Goal: Complete application form

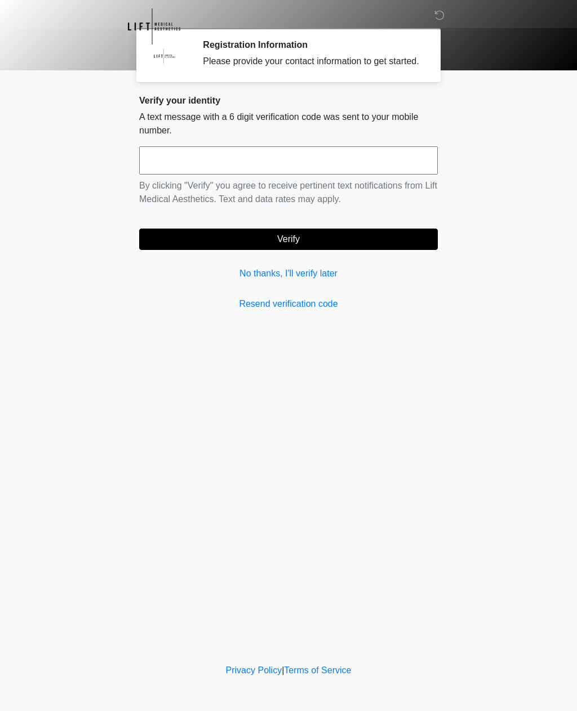
click at [406, 170] on input "text" at bounding box center [288, 160] width 298 height 28
type input "******"
click at [407, 250] on button "Verify" at bounding box center [288, 239] width 298 height 21
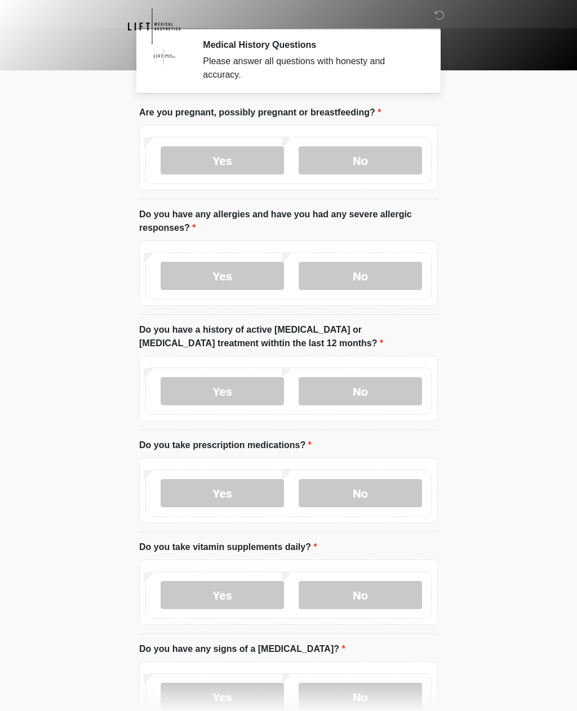
click at [370, 155] on label "No" at bounding box center [359, 160] width 123 height 28
click at [404, 277] on label "No" at bounding box center [359, 276] width 123 height 28
click at [394, 395] on label "No" at bounding box center [359, 391] width 123 height 28
click at [367, 481] on label "No" at bounding box center [359, 493] width 123 height 28
click at [386, 597] on label "No" at bounding box center [359, 595] width 123 height 28
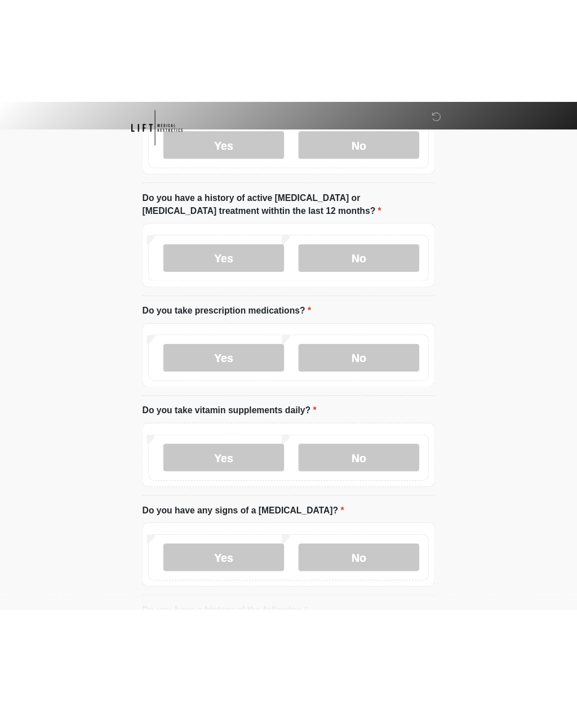
scroll to position [136, 0]
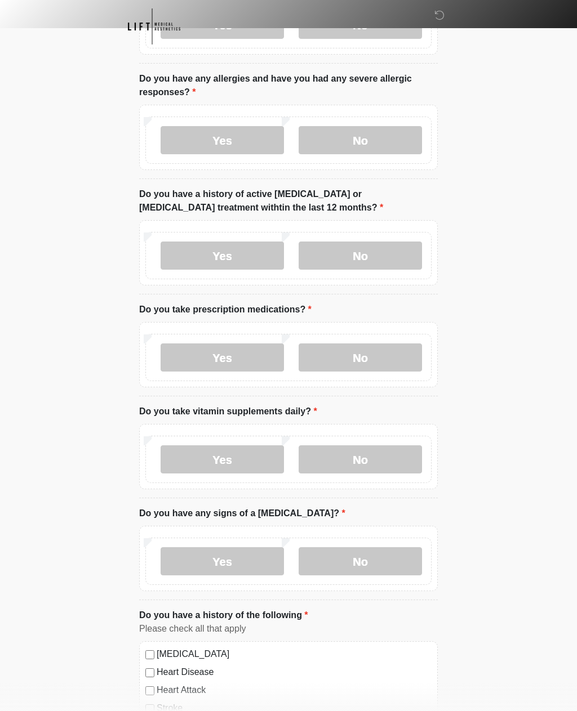
click at [409, 559] on label "No" at bounding box center [359, 561] width 123 height 28
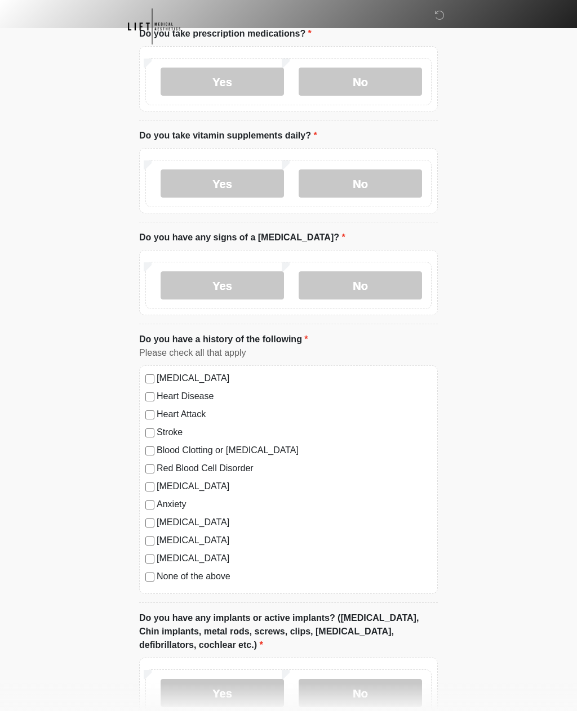
scroll to position [421, 0]
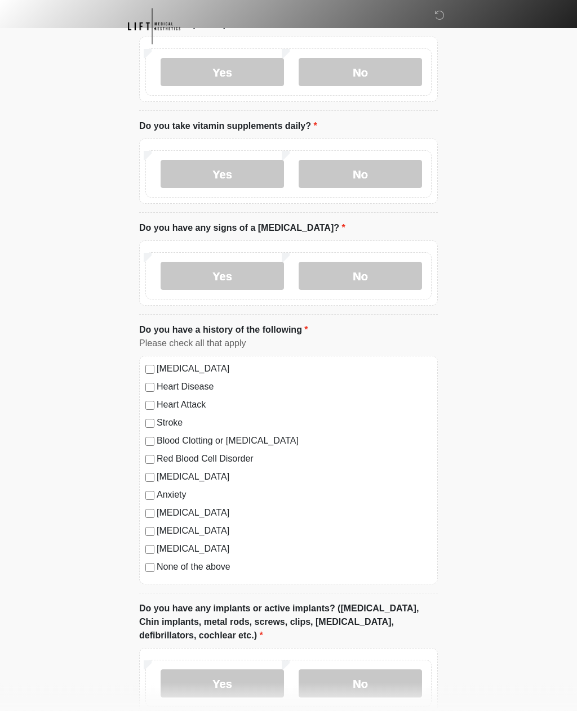
click at [197, 571] on label "None of the above" at bounding box center [294, 568] width 275 height 14
click at [254, 686] on label "Yes" at bounding box center [221, 684] width 123 height 28
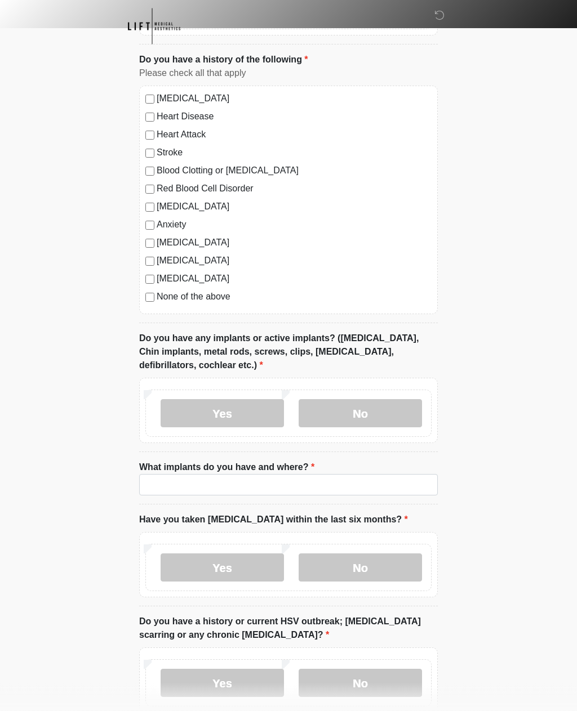
scroll to position [692, 0]
click at [361, 481] on input "What implants do you have and where?" at bounding box center [288, 484] width 298 height 21
click at [381, 404] on label "No" at bounding box center [359, 413] width 123 height 28
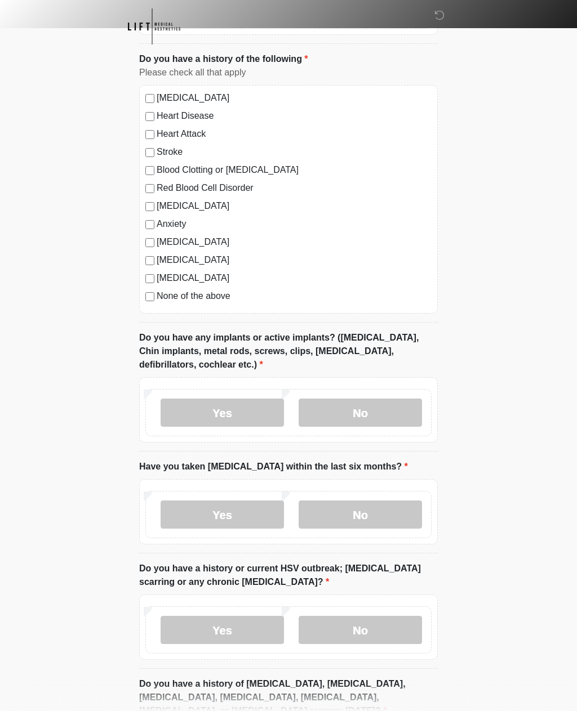
click at [398, 515] on label "No" at bounding box center [359, 515] width 123 height 28
click at [368, 623] on label "No" at bounding box center [359, 630] width 123 height 28
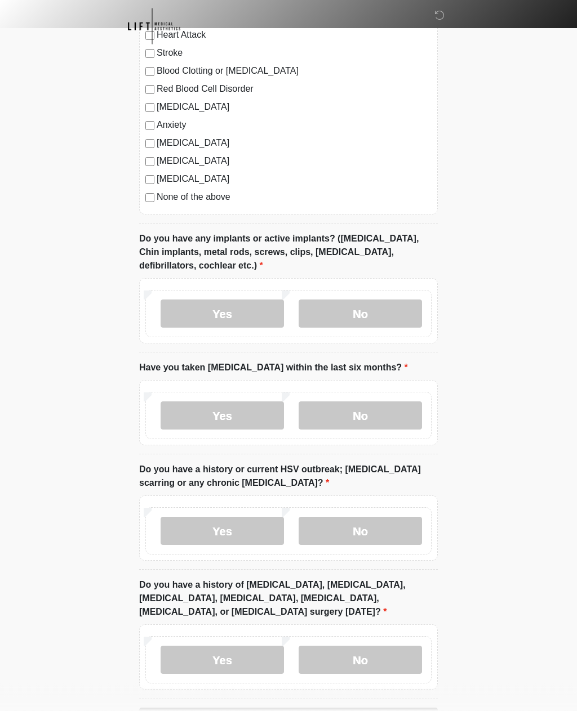
scroll to position [831, 0]
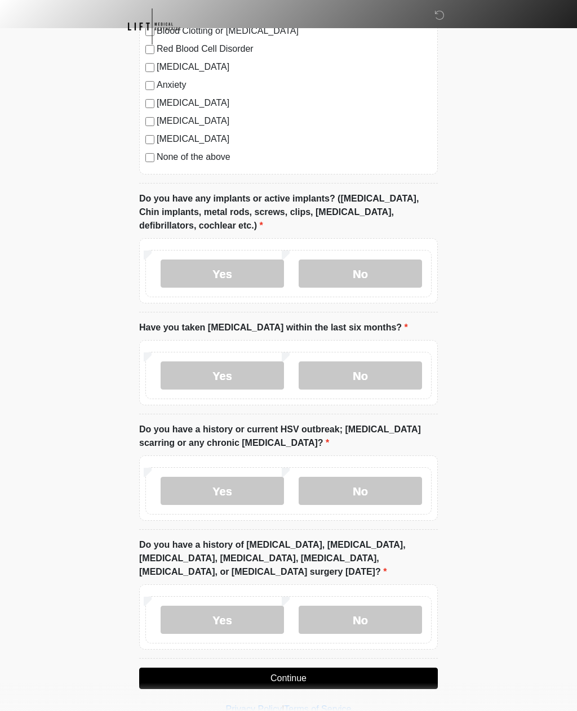
click at [380, 624] on label "No" at bounding box center [359, 620] width 123 height 28
click at [366, 675] on button "Continue" at bounding box center [288, 678] width 298 height 21
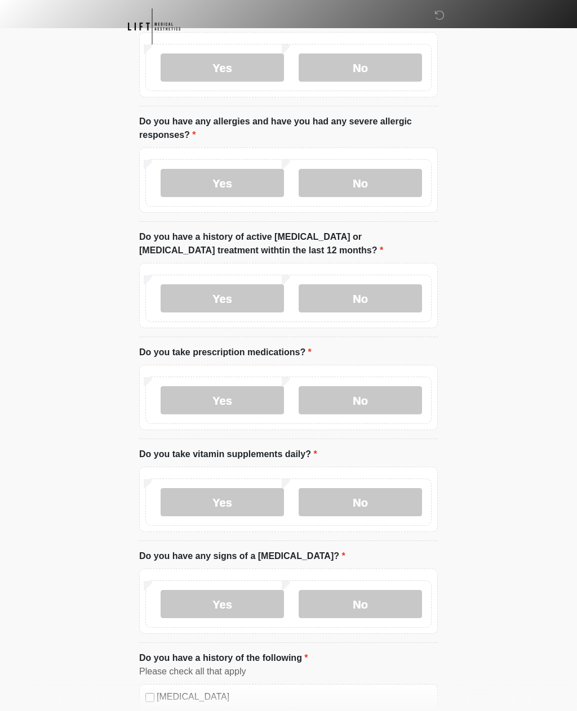
scroll to position [0, 0]
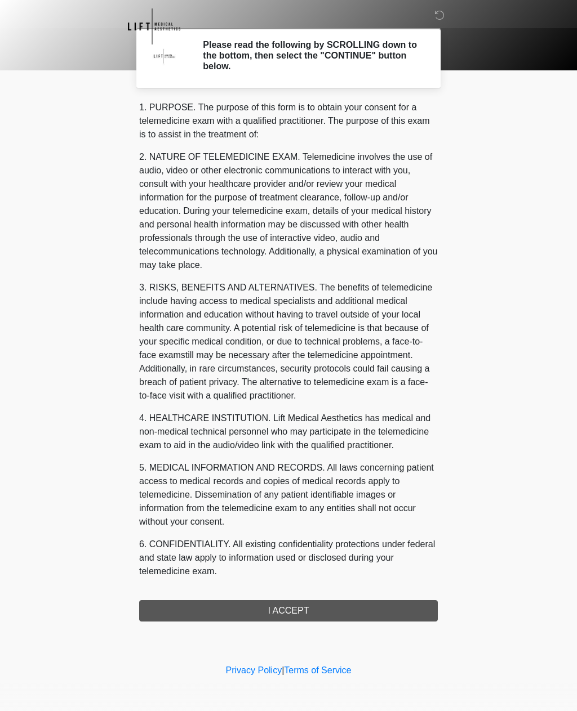
click at [368, 617] on div "1. PURPOSE. The purpose of this form is to obtain your consent for a telemedici…" at bounding box center [288, 361] width 298 height 521
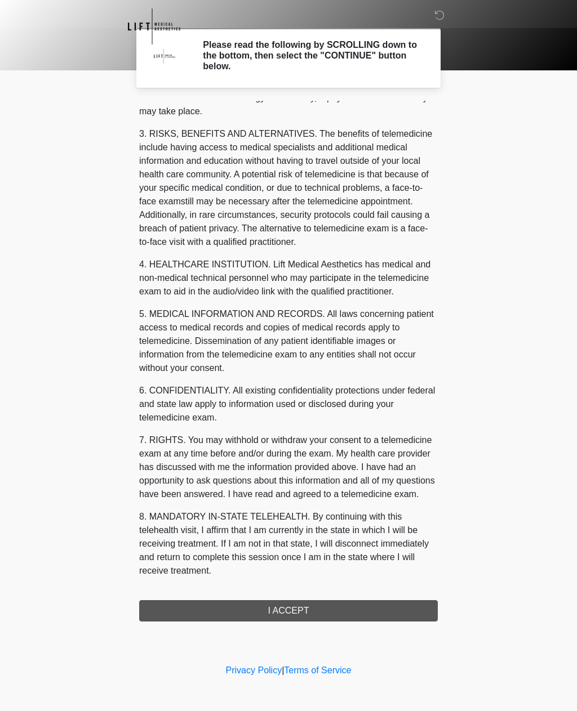
click at [362, 609] on button "I ACCEPT" at bounding box center [288, 610] width 298 height 21
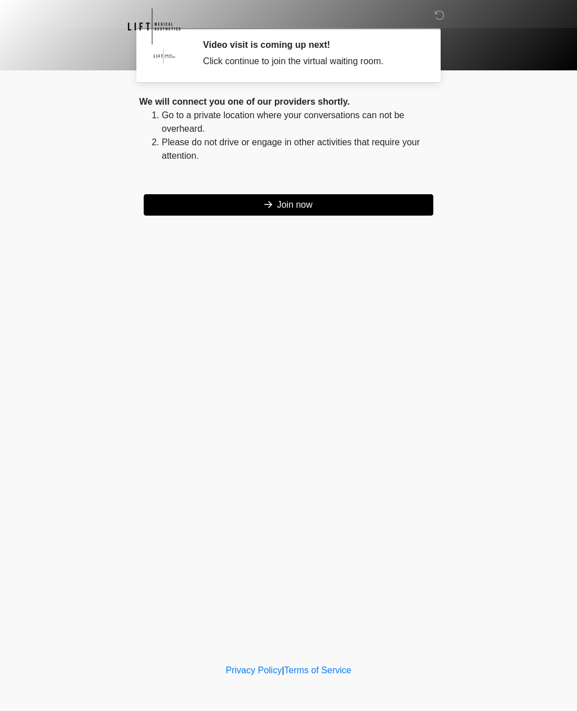
click at [359, 213] on button "Join now" at bounding box center [288, 204] width 289 height 21
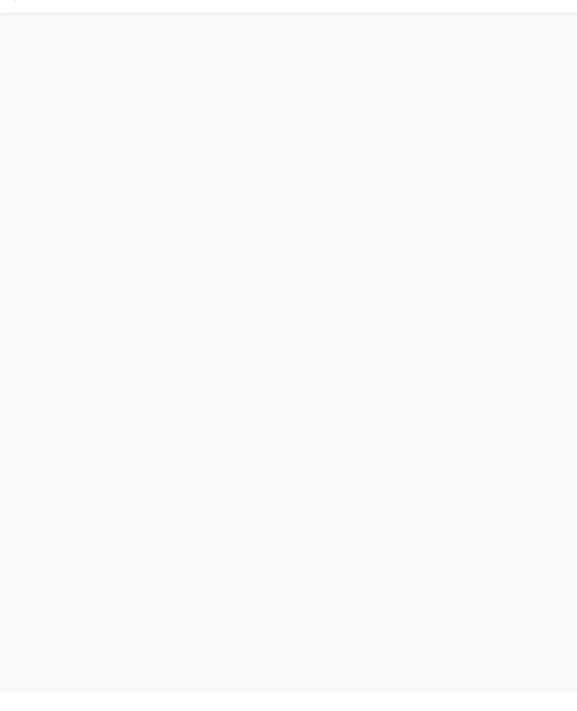
scroll to position [3, 0]
